Goal: Submit feedback/report problem

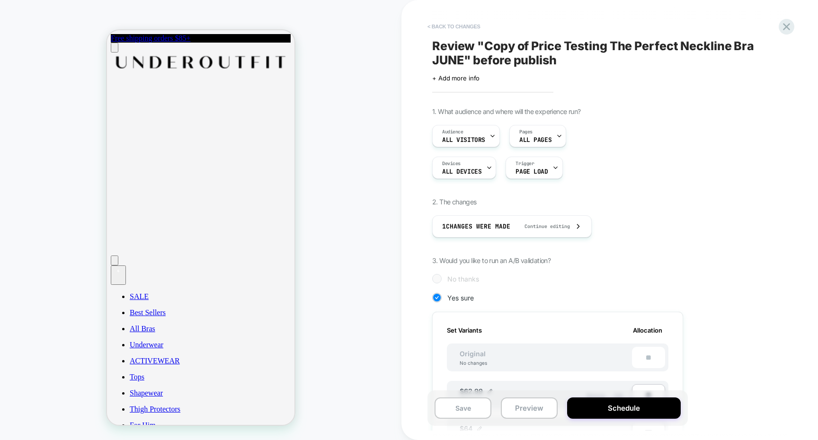
click at [477, 23] on button "< Back to changes" at bounding box center [454, 26] width 63 height 15
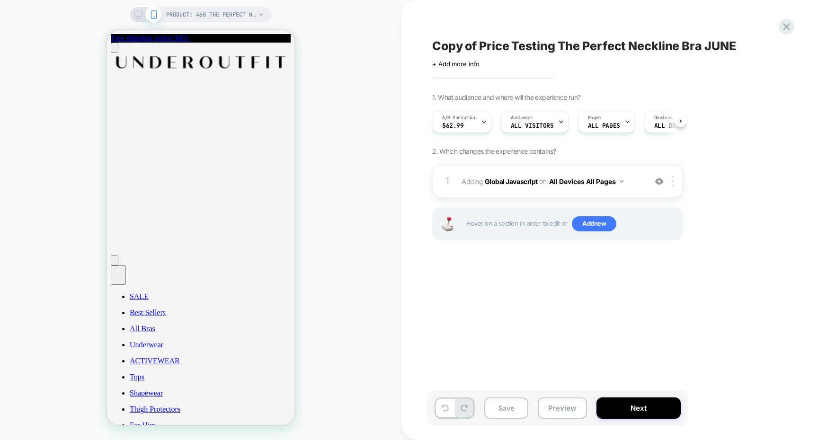
scroll to position [0, 0]
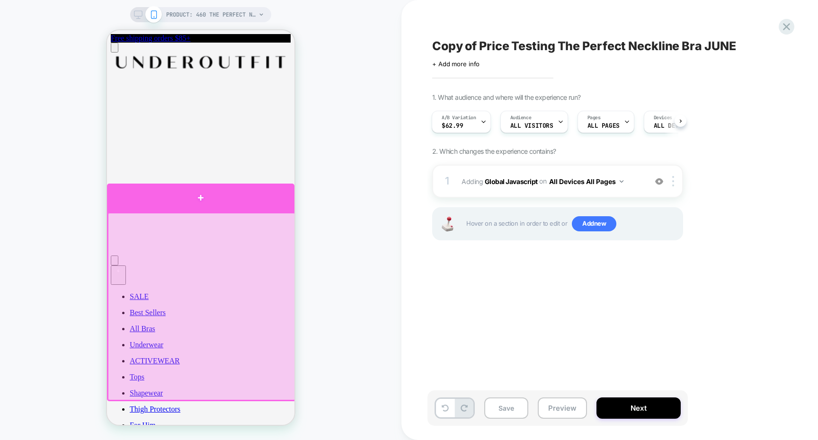
click at [268, 206] on div at bounding box center [201, 198] width 188 height 28
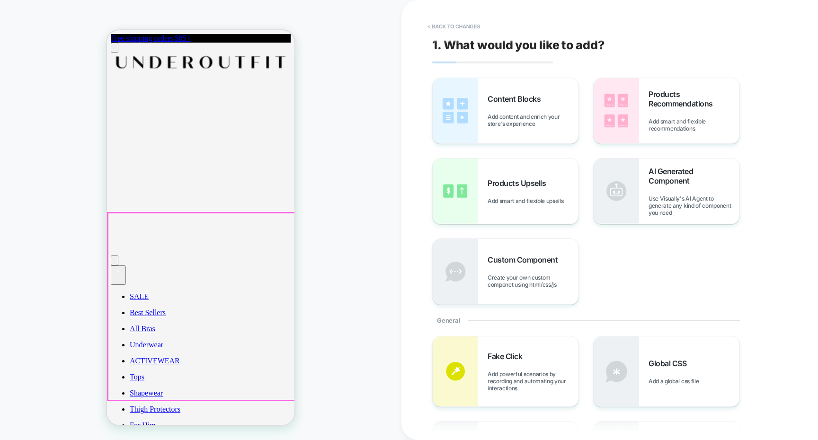
scroll to position [2, 0]
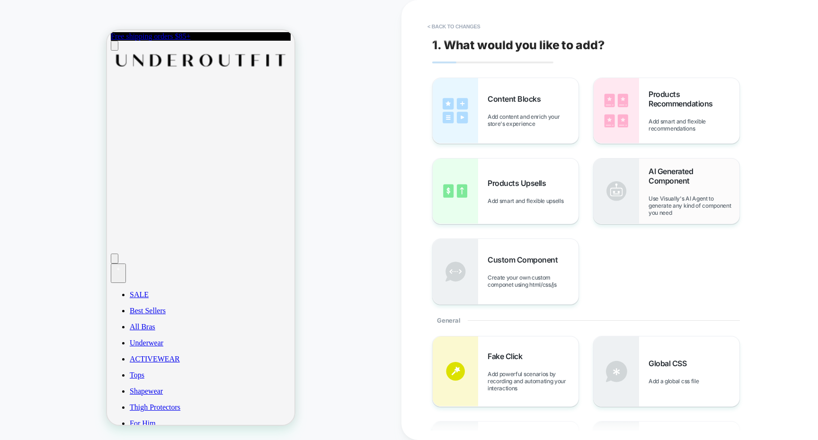
click at [626, 170] on img at bounding box center [616, 191] width 45 height 65
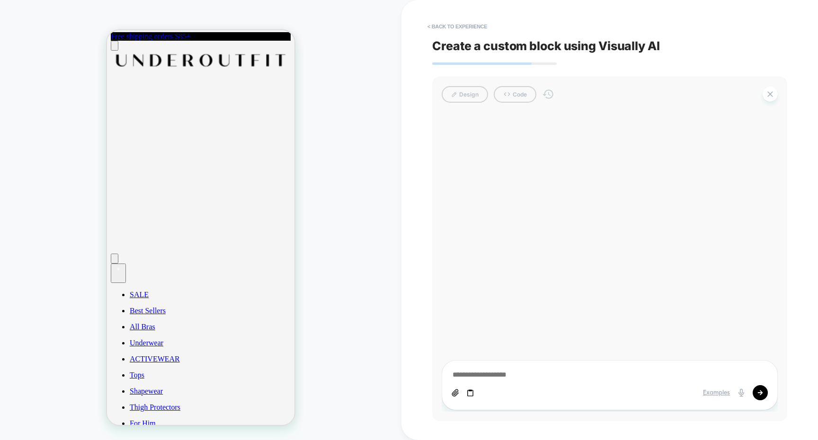
click at [519, 371] on textarea at bounding box center [610, 375] width 316 height 10
type textarea "**********"
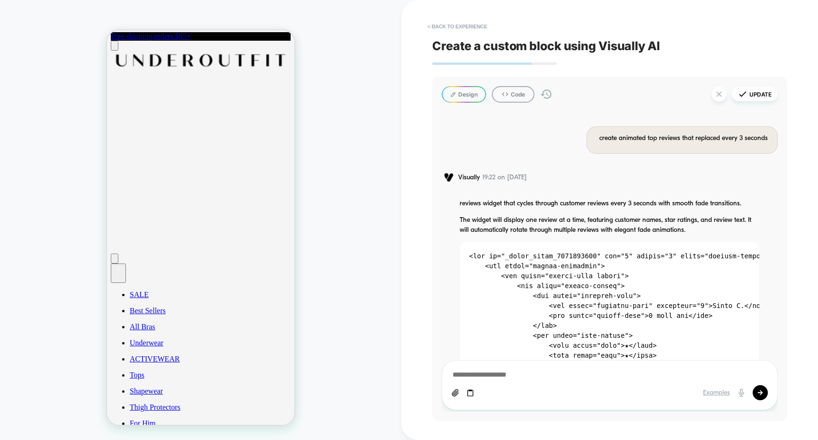
scroll to position [779, 0]
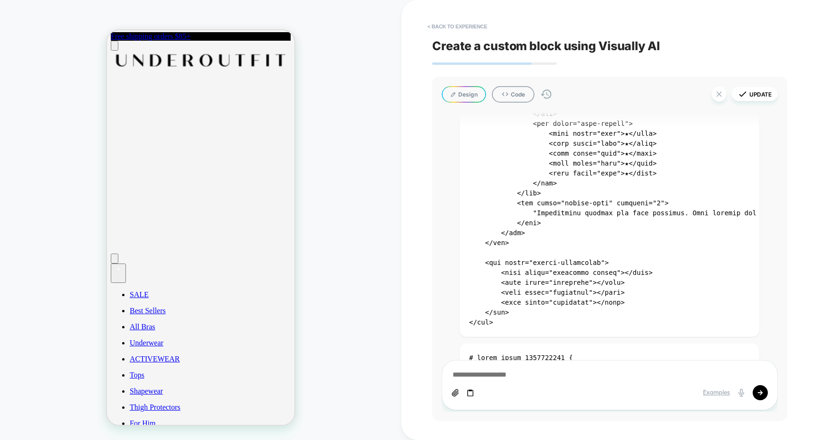
click at [542, 373] on textarea at bounding box center [610, 375] width 316 height 10
type textarea "*"
type textarea "**********"
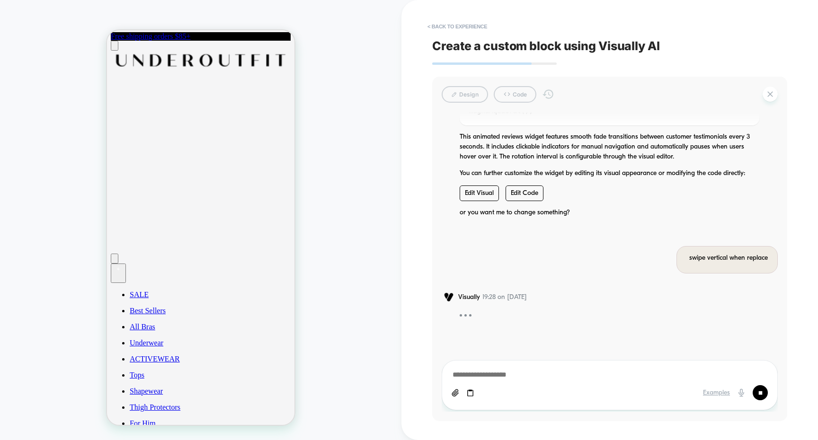
scroll to position [3580, 0]
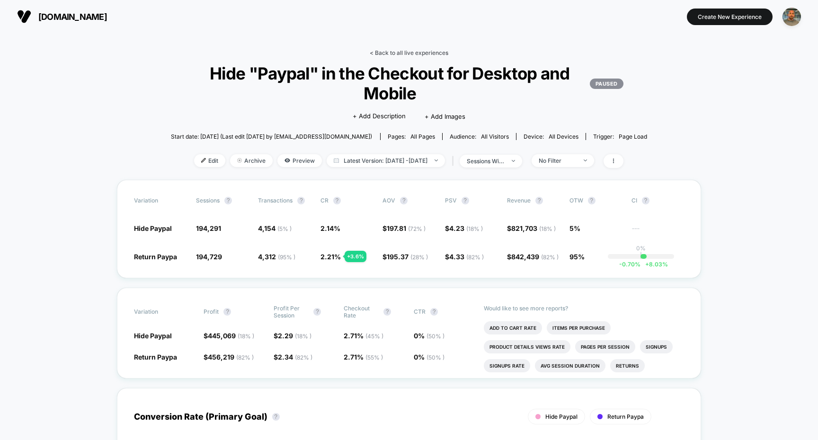
click at [444, 54] on link "< Back to all live experiences" at bounding box center [409, 52] width 79 height 7
